Goal: Information Seeking & Learning: Learn about a topic

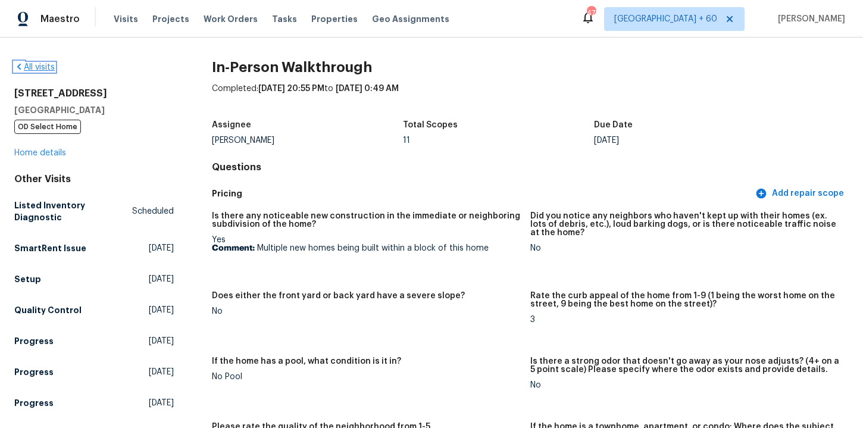
click at [42, 69] on link "All visits" at bounding box center [34, 67] width 40 height 8
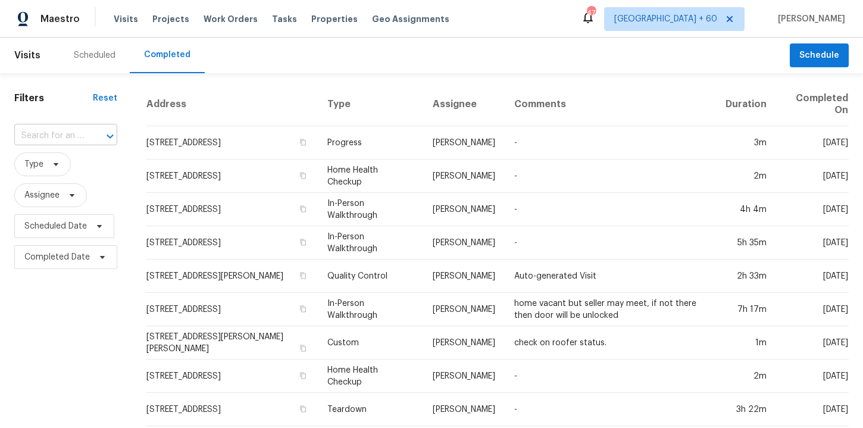
click at [60, 133] on input "text" at bounding box center [49, 136] width 70 height 18
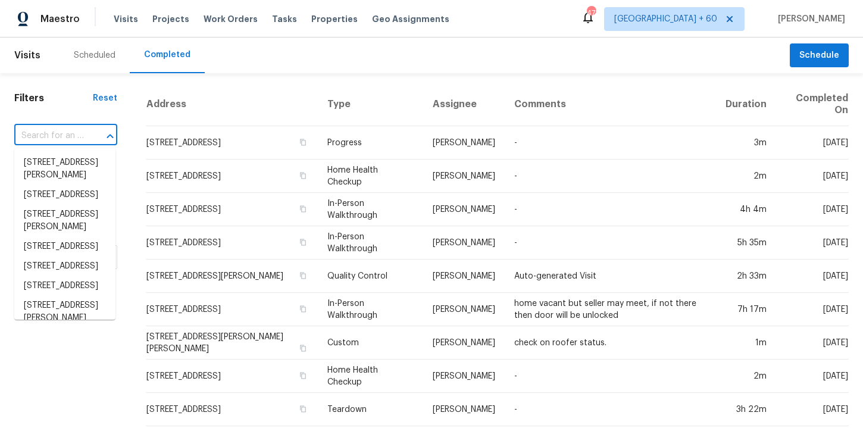
paste input "[STREET_ADDRESS][PERSON_NAME]"
type input "[STREET_ADDRESS][PERSON_NAME]"
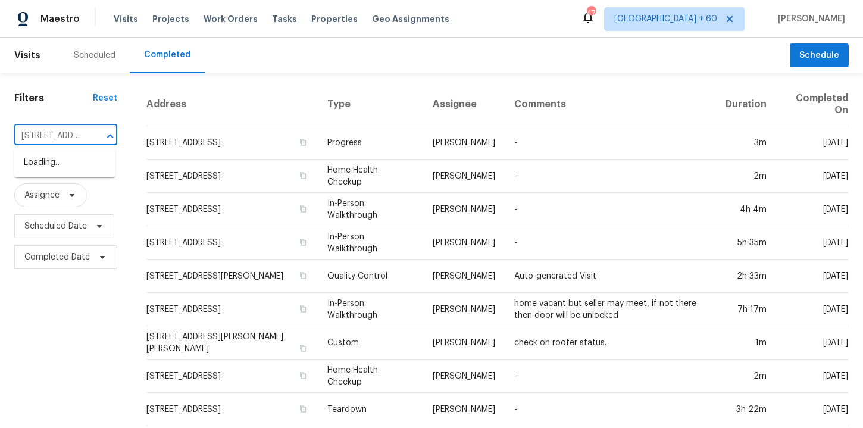
scroll to position [0, 68]
click at [72, 160] on li "[STREET_ADDRESS][PERSON_NAME]" at bounding box center [64, 169] width 101 height 32
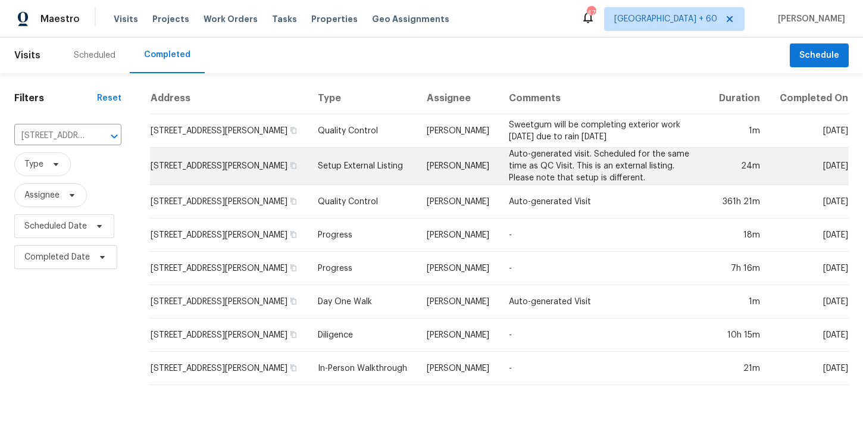
click at [345, 170] on td "Setup External Listing" at bounding box center [362, 167] width 109 height 38
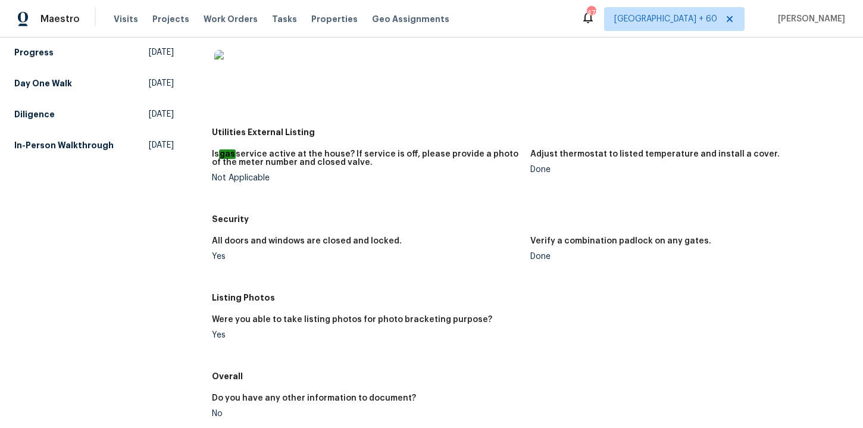
scroll to position [133, 0]
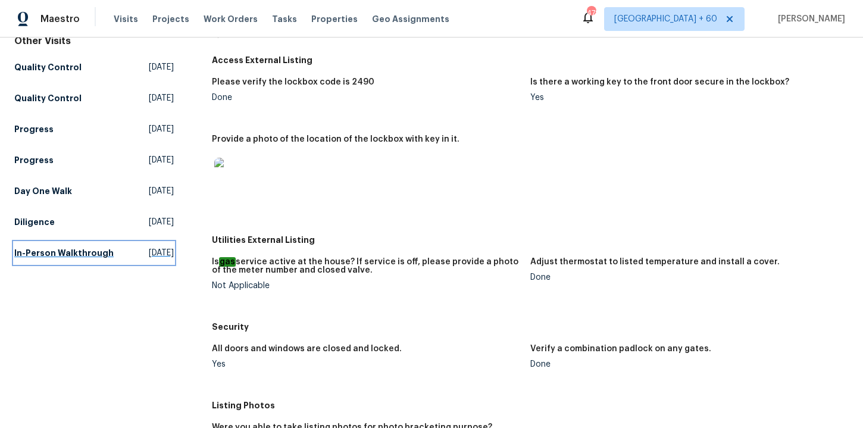
click at [46, 257] on h5 "In-Person Walkthrough" at bounding box center [63, 253] width 99 height 12
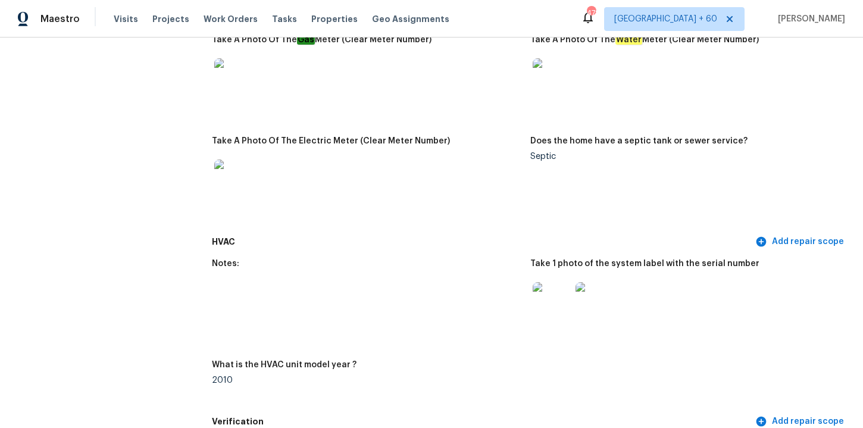
scroll to position [817, 0]
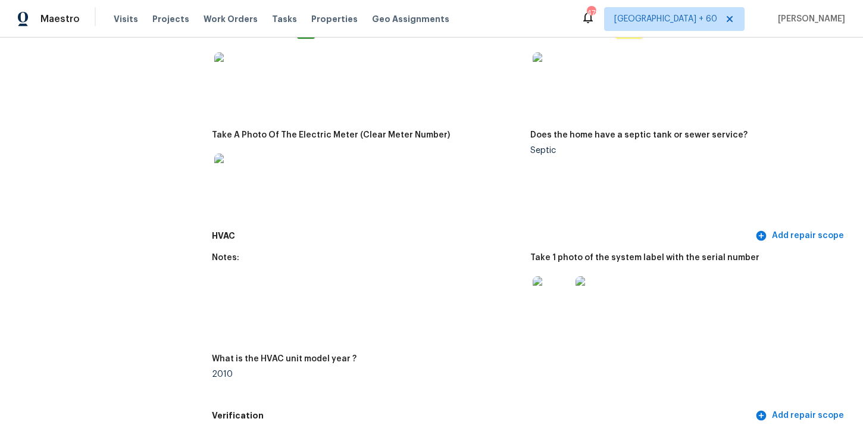
click at [600, 296] on img at bounding box center [595, 295] width 38 height 38
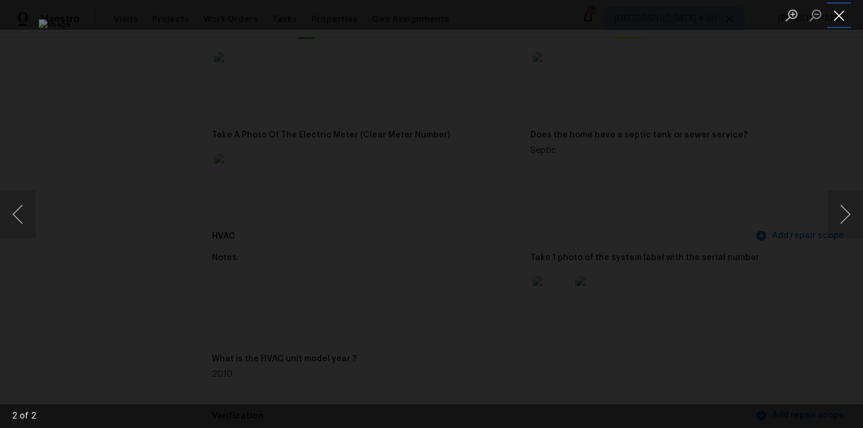
click at [840, 20] on button "Close lightbox" at bounding box center [840, 15] width 24 height 21
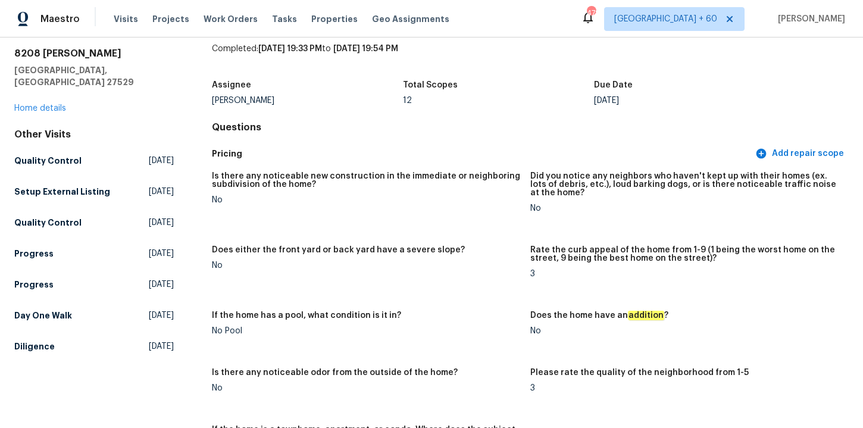
scroll to position [0, 0]
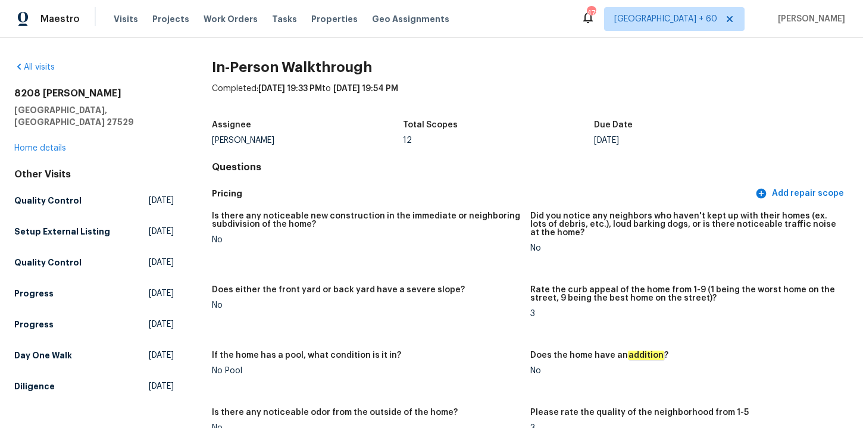
click at [57, 331] on div "Other Visits Quality Control [DATE] Setup External Listing [DATE] Quality Contr…" at bounding box center [94, 282] width 160 height 229
click at [57, 349] on h5 "Day One Walk" at bounding box center [43, 355] width 58 height 12
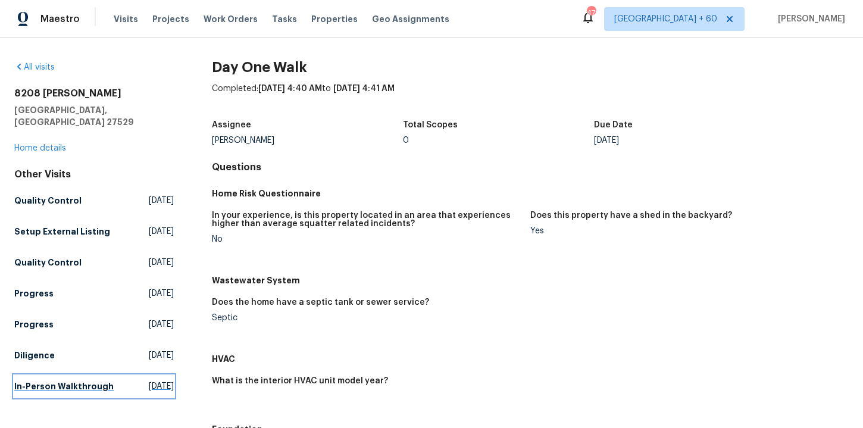
click at [33, 380] on h5 "In-Person Walkthrough" at bounding box center [63, 386] width 99 height 12
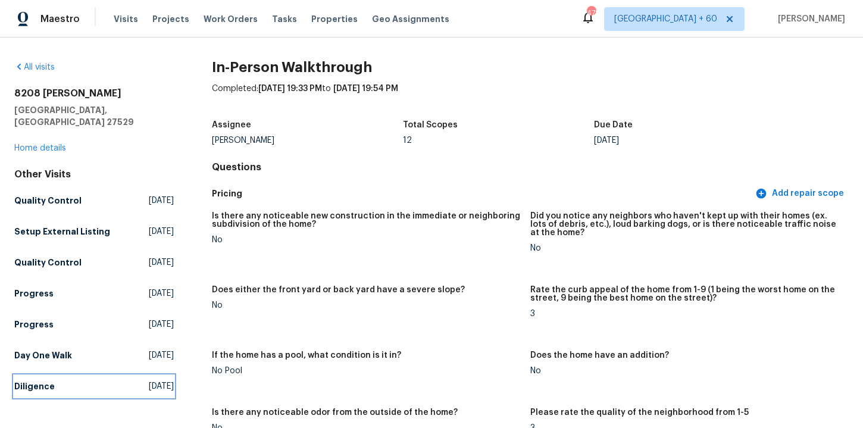
click at [33, 380] on h5 "Diligence" at bounding box center [34, 386] width 40 height 12
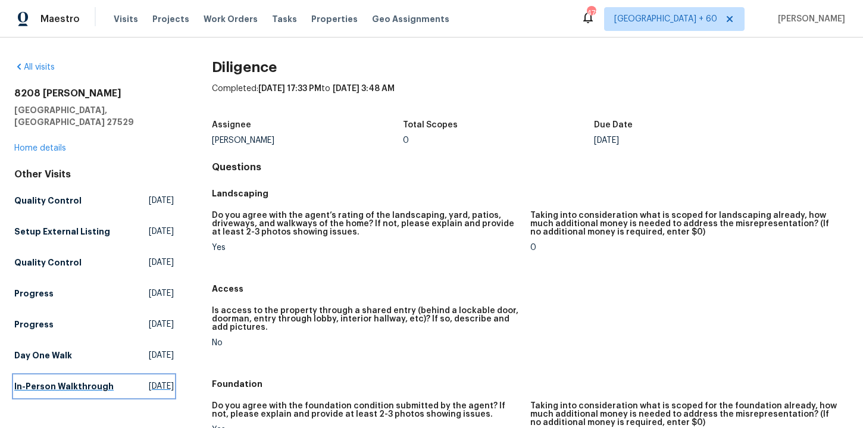
click at [28, 382] on h5 "In-Person Walkthrough" at bounding box center [63, 386] width 99 height 12
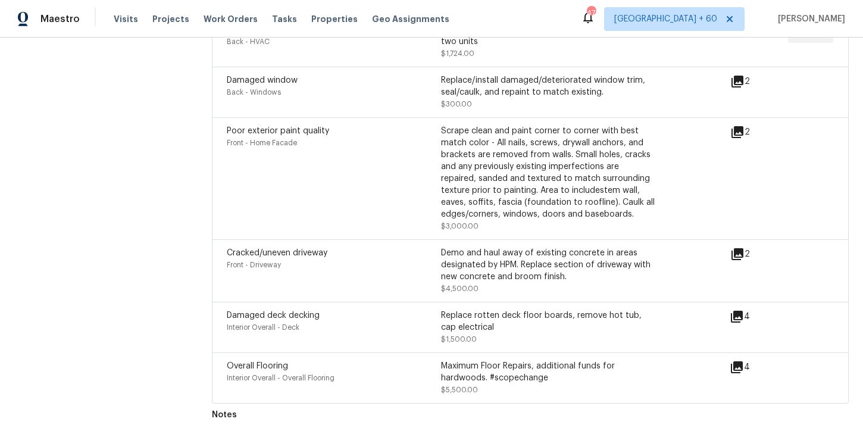
scroll to position [122, 0]
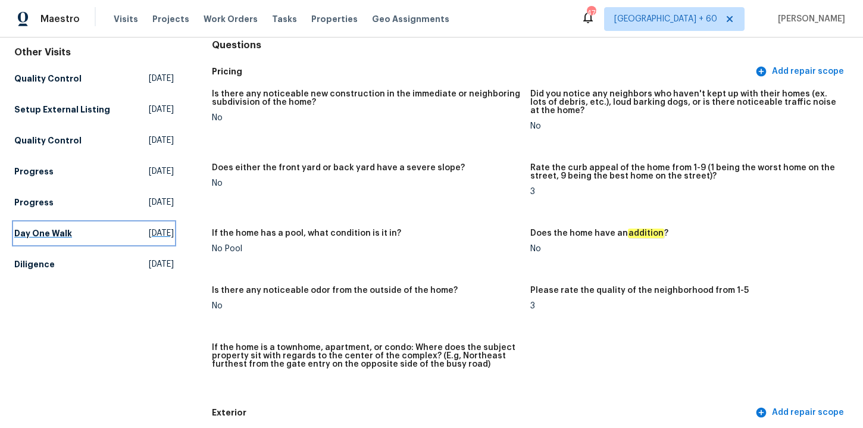
click at [46, 227] on h5 "Day One Walk" at bounding box center [43, 233] width 58 height 12
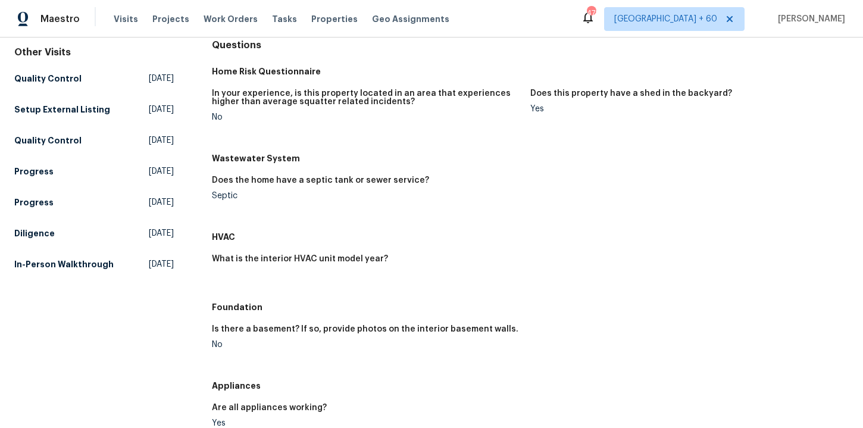
click at [429, 148] on div "Wastewater System" at bounding box center [530, 158] width 637 height 21
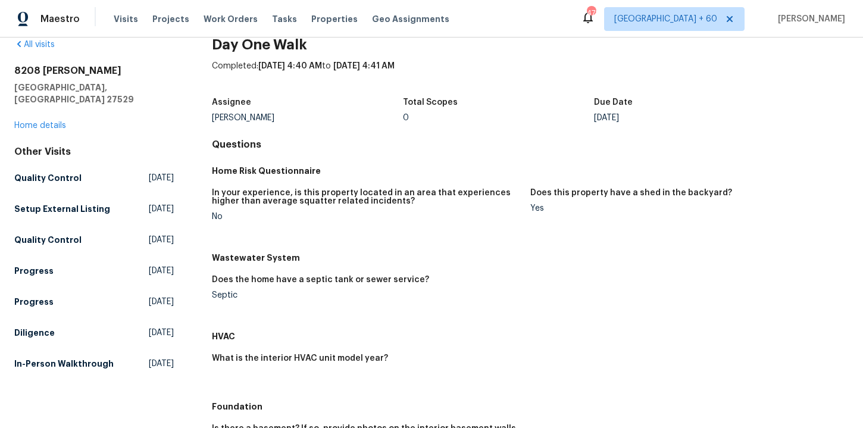
scroll to position [6, 0]
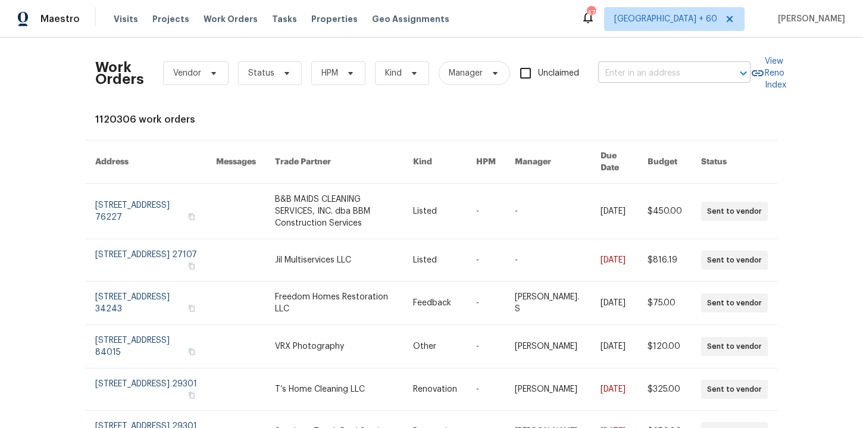
click at [641, 70] on input "text" at bounding box center [657, 73] width 119 height 18
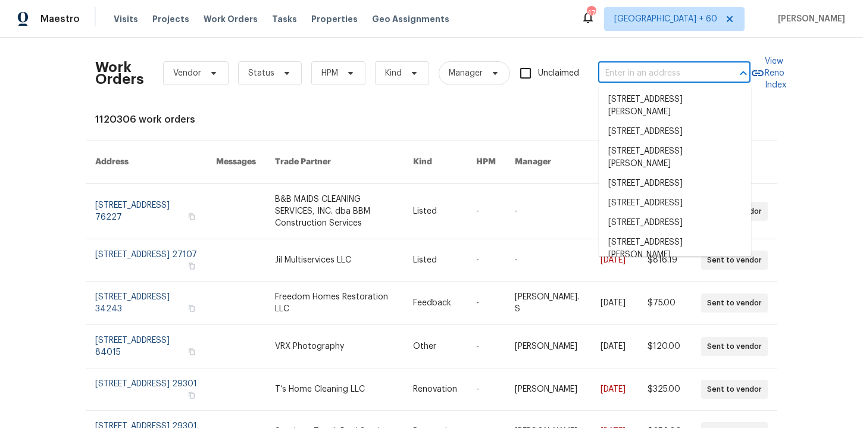
paste input "[STREET_ADDRESS][PERSON_NAME]"
type input "[STREET_ADDRESS][PERSON_NAME]"
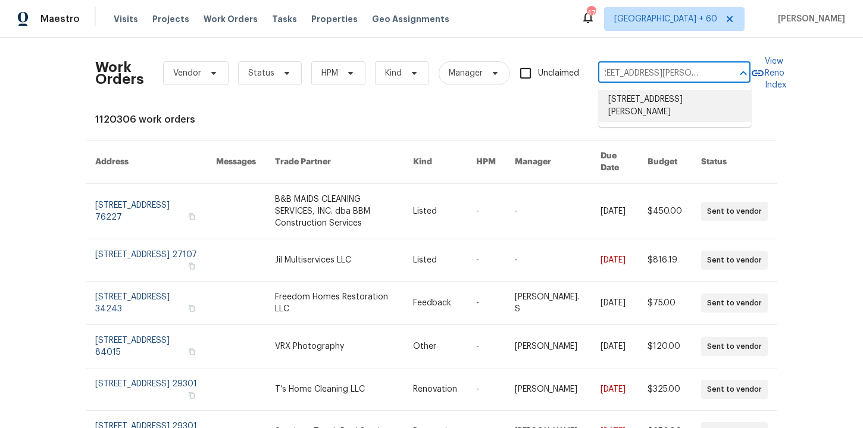
click at [652, 99] on li "[STREET_ADDRESS][PERSON_NAME]" at bounding box center [675, 106] width 152 height 32
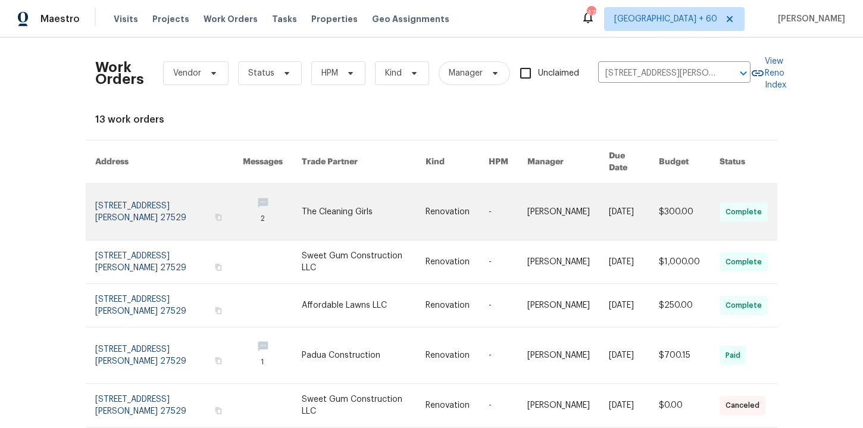
click at [101, 208] on link at bounding box center [169, 212] width 148 height 56
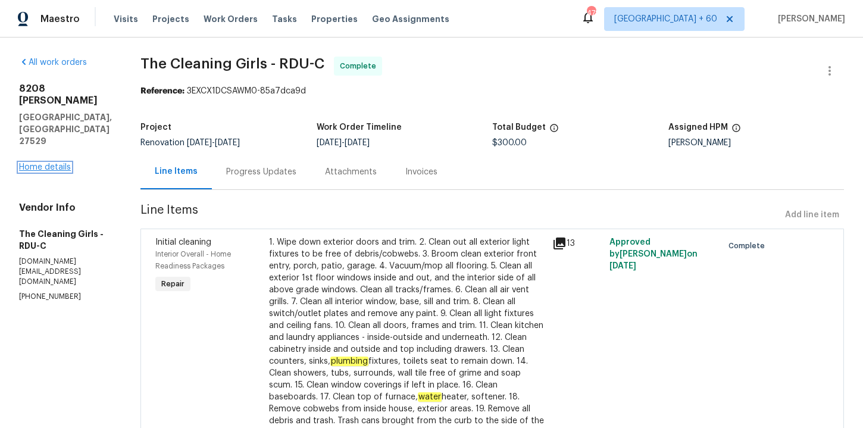
click at [61, 163] on link "Home details" at bounding box center [45, 167] width 52 height 8
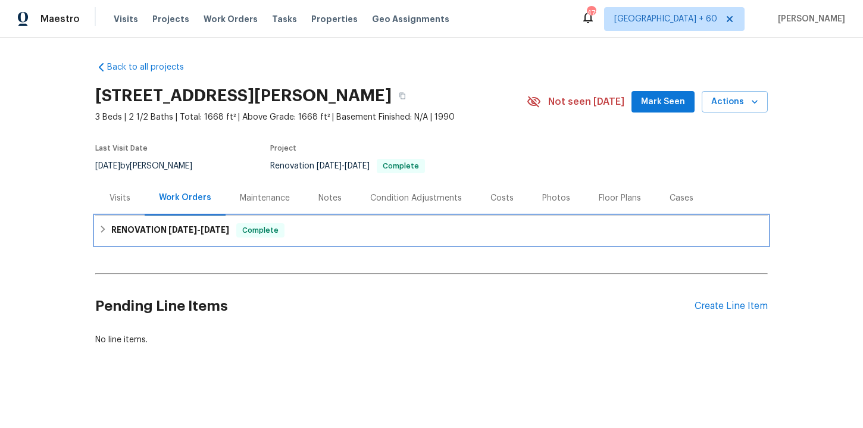
click at [376, 234] on div "RENOVATION 6/27/25 - 9/16/25 Complete" at bounding box center [432, 230] width 666 height 14
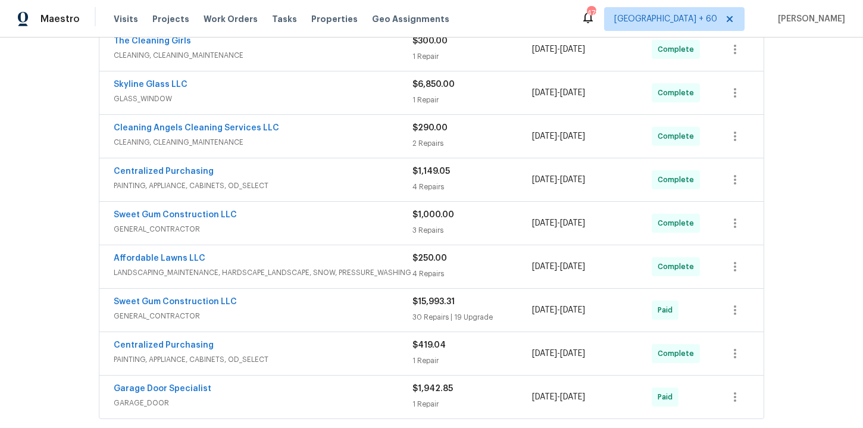
scroll to position [448, 0]
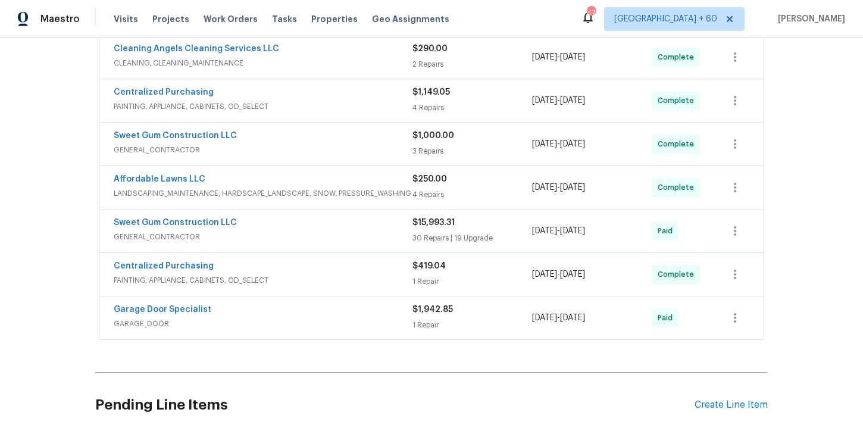
click at [351, 318] on span "GARAGE_DOOR" at bounding box center [263, 324] width 299 height 12
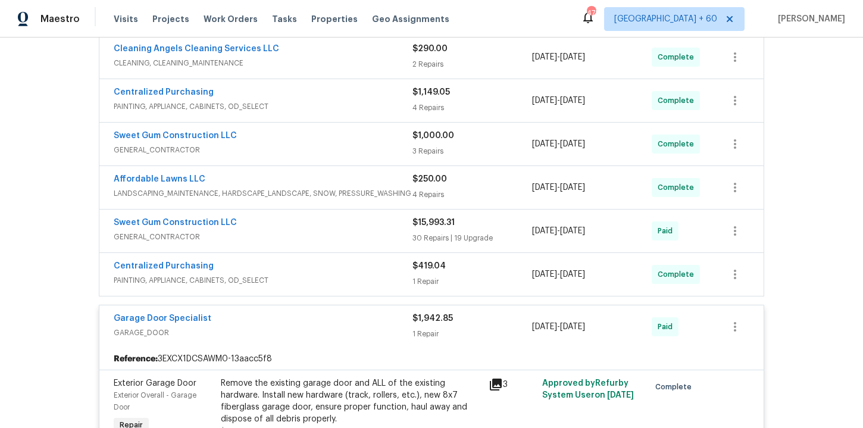
click at [333, 276] on span "PAINTING, APPLIANCE, CABINETS, OD_SELECT" at bounding box center [263, 280] width 299 height 12
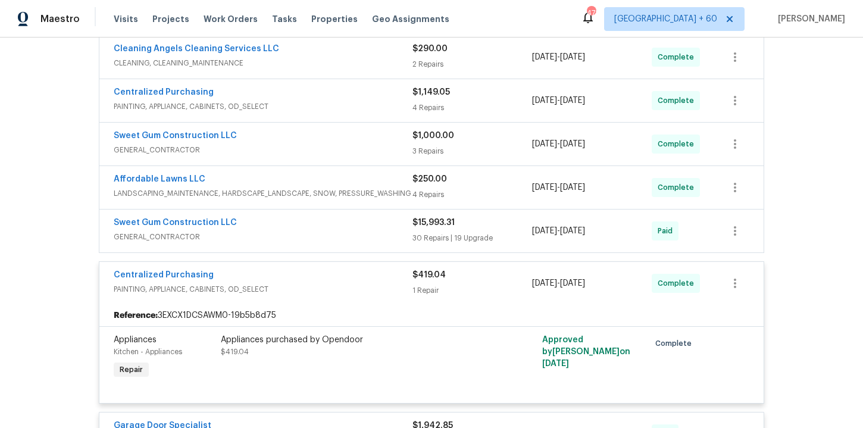
click at [324, 233] on span "GENERAL_CONTRACTOR" at bounding box center [263, 237] width 299 height 12
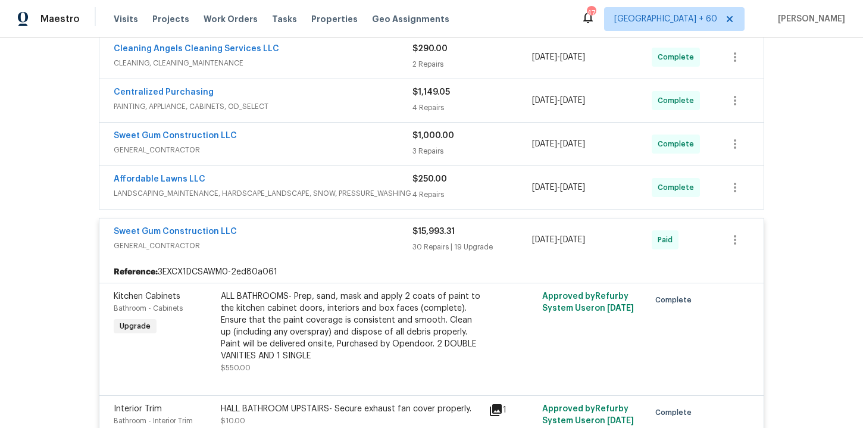
click at [317, 195] on span "LANDSCAPING_MAINTENANCE, HARDSCAPE_LANDSCAPE, SNOW, PRESSURE_WASHING" at bounding box center [263, 194] width 299 height 12
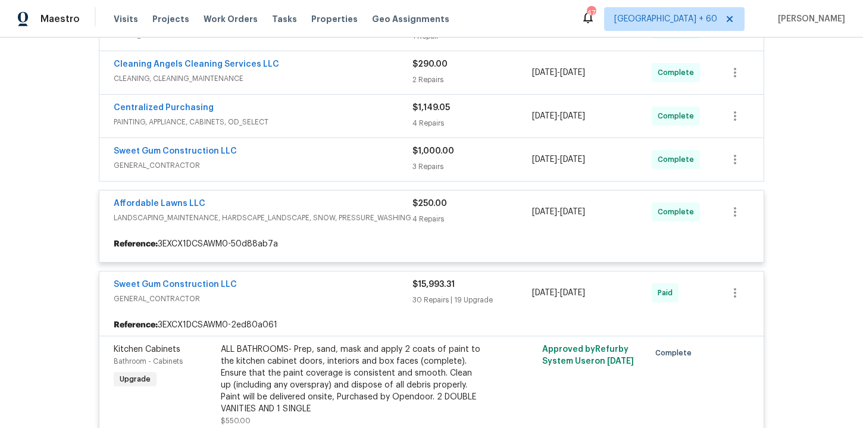
scroll to position [373, 0]
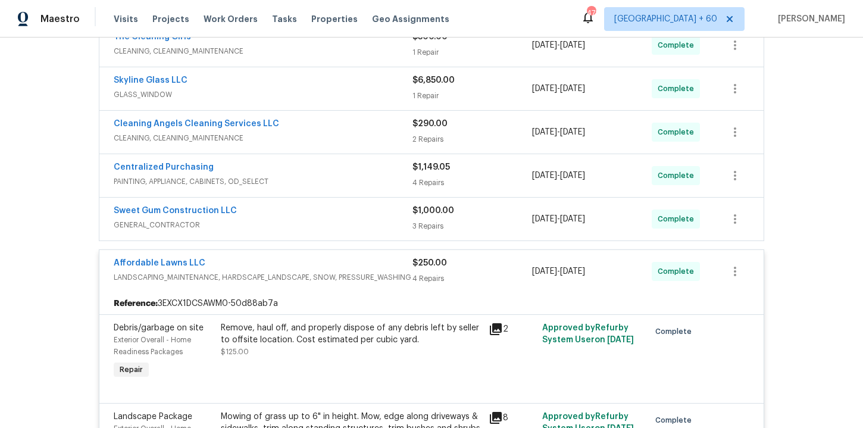
click at [317, 234] on div "Sweet Gum Construction LLC GENERAL_CONTRACTOR $1,000.00 3 Repairs 9/12/2025 - 9…" at bounding box center [431, 219] width 664 height 43
click at [312, 215] on div "Sweet Gum Construction LLC" at bounding box center [263, 212] width 299 height 14
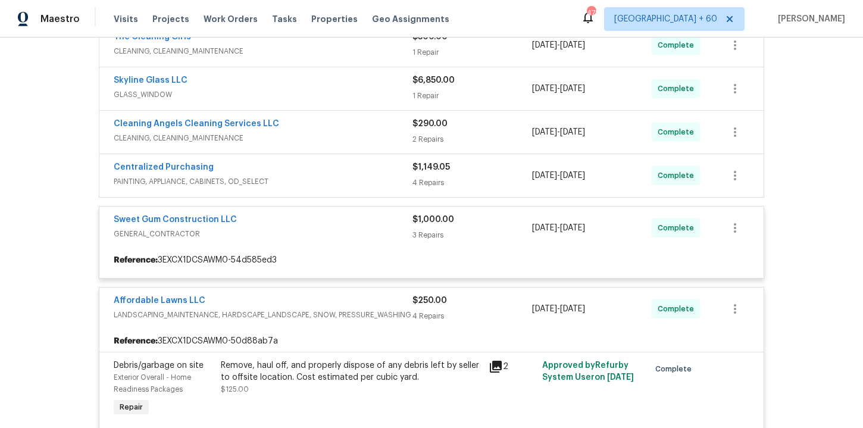
scroll to position [304, 0]
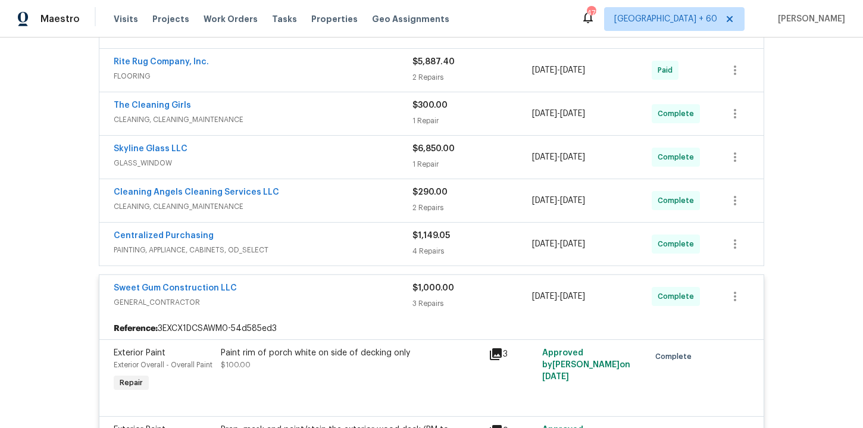
click at [319, 241] on div "Centralized Purchasing" at bounding box center [263, 237] width 299 height 14
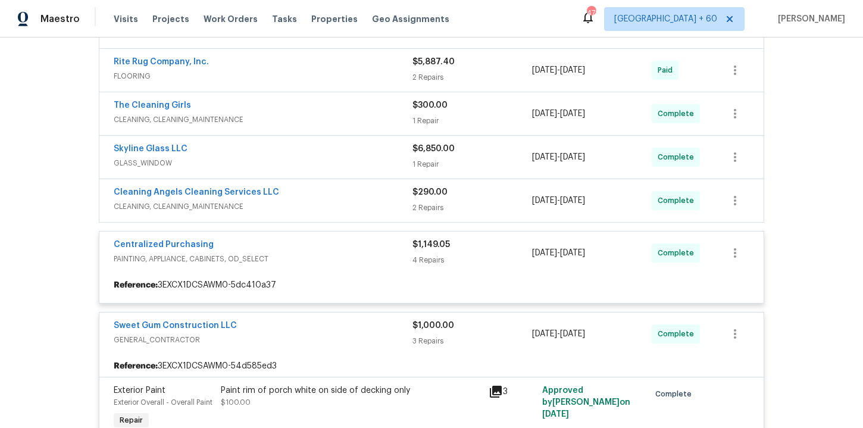
scroll to position [239, 0]
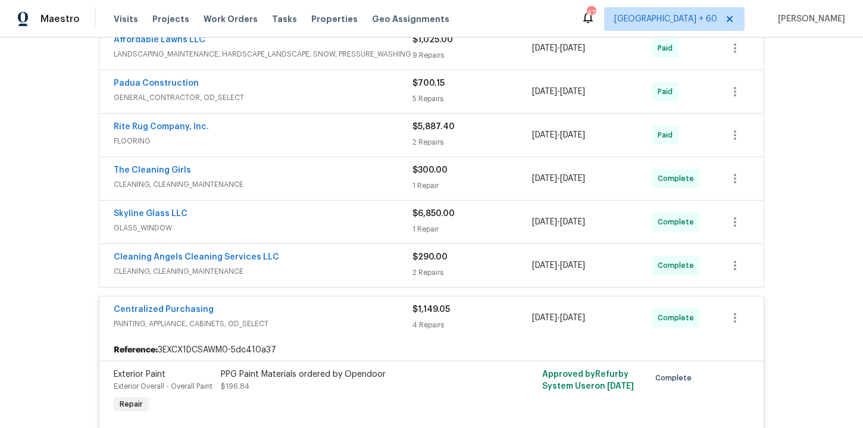
click at [319, 254] on div "Cleaning Angels Cleaning Services LLC" at bounding box center [263, 258] width 299 height 14
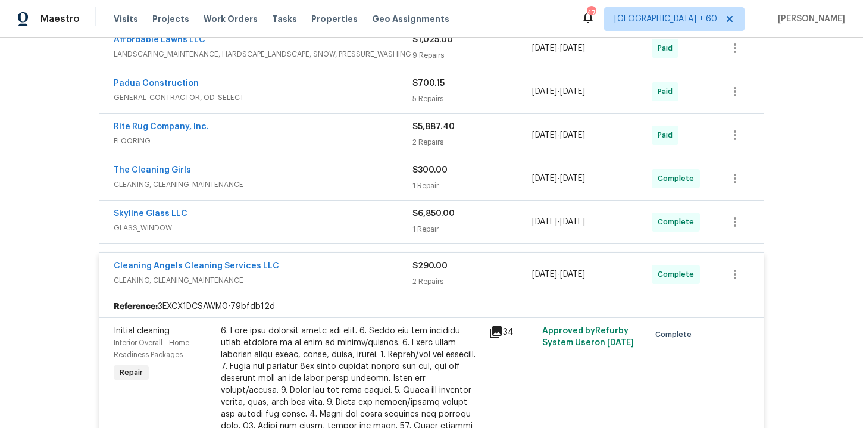
click at [310, 223] on span "GLASS_WINDOW" at bounding box center [263, 228] width 299 height 12
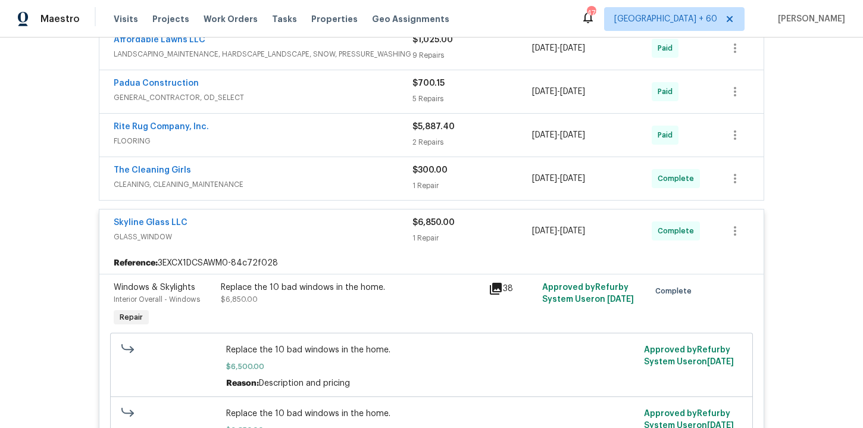
click at [300, 176] on div "The Cleaning Girls" at bounding box center [263, 171] width 299 height 14
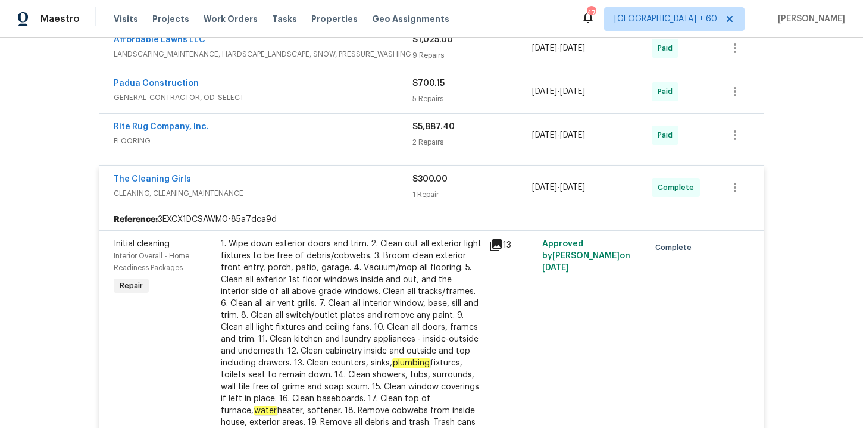
click at [302, 123] on div "Rite Rug Company, Inc." at bounding box center [263, 128] width 299 height 14
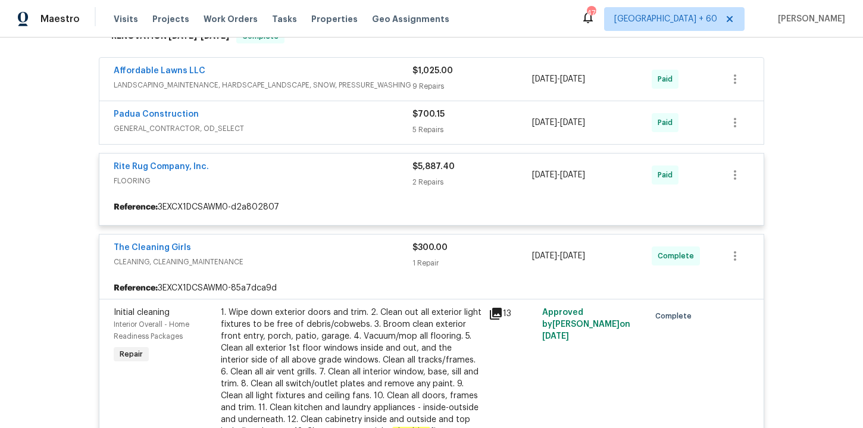
scroll to position [187, 0]
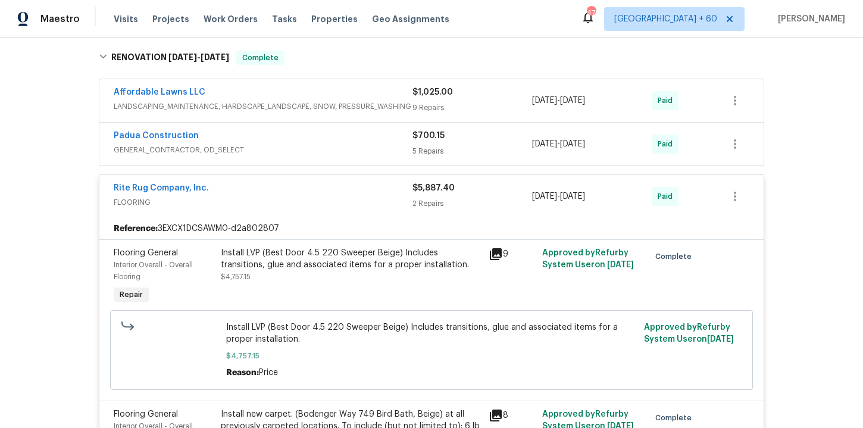
click at [302, 151] on span "GENERAL_CONTRACTOR, OD_SELECT" at bounding box center [263, 150] width 299 height 12
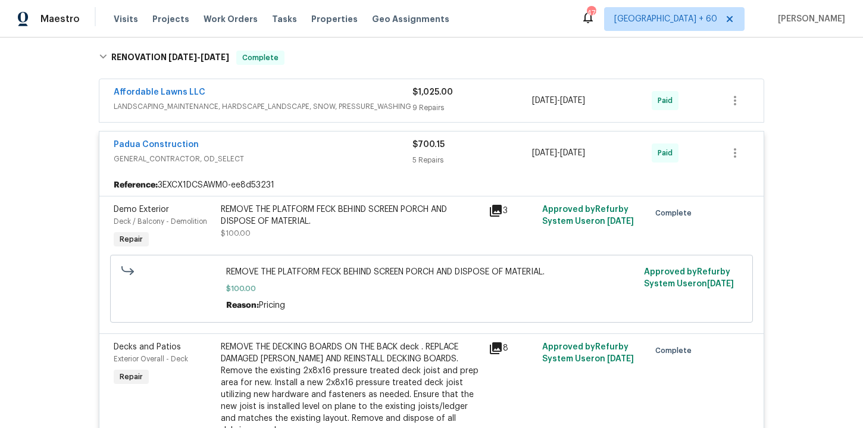
click at [294, 108] on span "LANDSCAPING_MAINTENANCE, HARDSCAPE_LANDSCAPE, SNOW, PRESSURE_WASHING" at bounding box center [263, 107] width 299 height 12
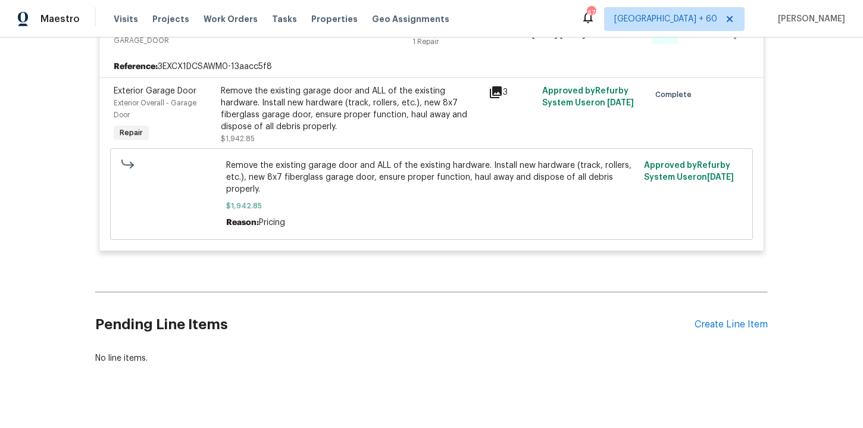
scroll to position [9796, 0]
